Goal: Task Accomplishment & Management: Complete application form

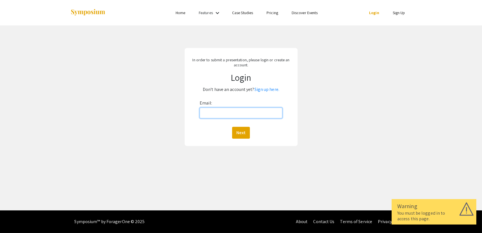
click at [247, 113] on input "Email:" at bounding box center [241, 113] width 83 height 11
click at [263, 88] on link "Sign up here." at bounding box center [266, 89] width 25 height 6
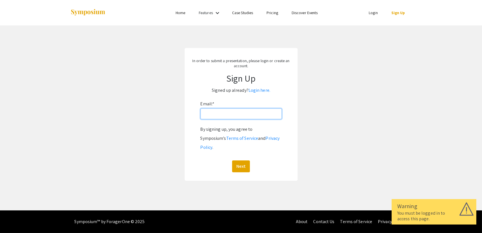
click at [248, 112] on input "Email: *" at bounding box center [241, 113] width 81 height 11
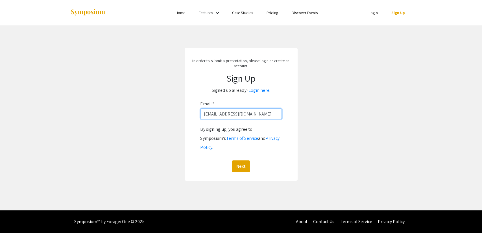
type input "nmm00022@mix.wvu.edu"
click at [232, 160] on button "Next" at bounding box center [241, 166] width 18 height 12
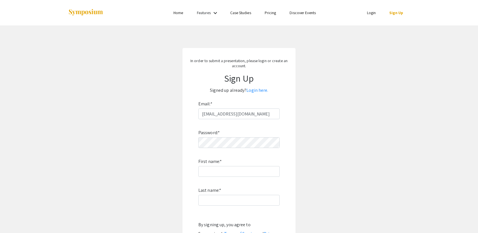
click at [346, 140] on app-signup "In order to submit a presentation, please login or create an account. Sign Up S…" at bounding box center [239, 162] width 478 height 228
click at [357, 143] on app-signup "In order to submit a presentation, please login or create an account. Sign Up S…" at bounding box center [239, 162] width 478 height 228
type input "Nicole"
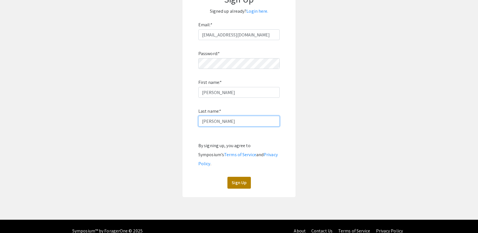
type input "Eminhizer"
click at [234, 177] on button "Sign Up" at bounding box center [238, 183] width 23 height 12
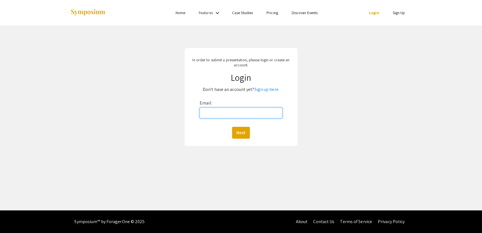
click at [248, 116] on input "Email:" at bounding box center [241, 113] width 83 height 11
type input "[EMAIL_ADDRESS][DOMAIN_NAME]"
click at [235, 137] on button "Next" at bounding box center [241, 133] width 18 height 12
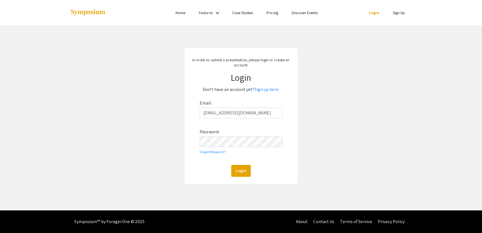
click at [232, 151] on div "Email: [EMAIL_ADDRESS][DOMAIN_NAME] Password: Forgot Password? Login" at bounding box center [241, 138] width 83 height 78
click at [231, 165] on button "Login" at bounding box center [240, 171] width 19 height 12
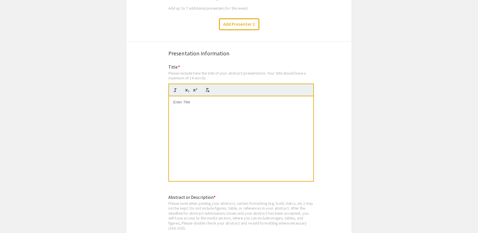
scroll to position [986, 0]
click at [295, 202] on div "Please note when pasting your abstract, certain formatting (e.g. bold, italics,…" at bounding box center [240, 216] width 145 height 30
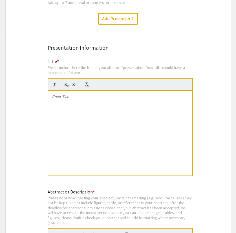
scroll to position [992, 0]
